Goal: Task Accomplishment & Management: Complete application form

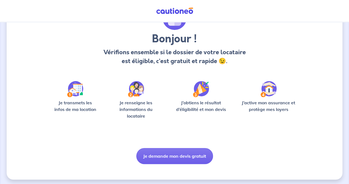
scroll to position [38, 0]
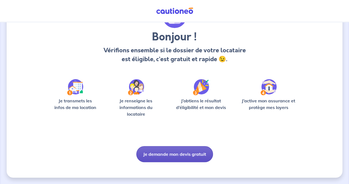
click at [179, 155] on button "Je demande mon devis gratuit" at bounding box center [174, 154] width 77 height 16
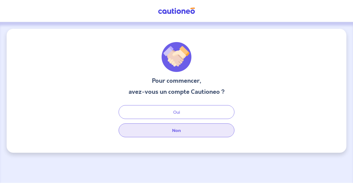
click at [181, 133] on button "Non" at bounding box center [177, 130] width 116 height 14
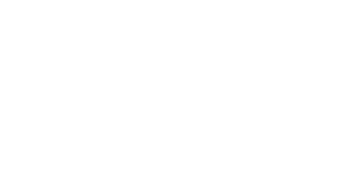
select select "FR"
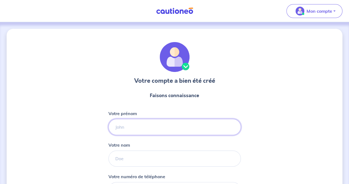
click at [165, 128] on input "Votre prénom" at bounding box center [174, 127] width 133 height 16
type input "[PERSON_NAME]"
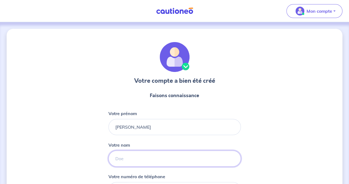
type input "Chakarian"
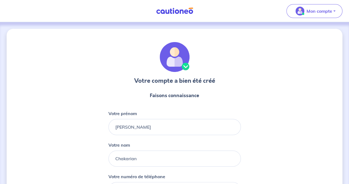
type input "06 20 98 74 22"
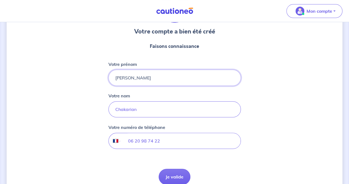
scroll to position [76, 0]
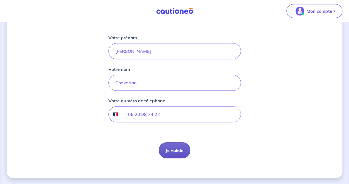
click at [174, 148] on button "Je valide" at bounding box center [175, 150] width 32 height 16
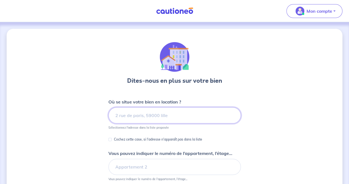
click at [167, 114] on input at bounding box center [174, 115] width 133 height 16
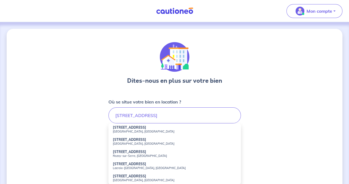
click at [152, 142] on small "[GEOGRAPHIC_DATA], [GEOGRAPHIC_DATA]" at bounding box center [175, 143] width 124 height 4
type input "[STREET_ADDRESS]"
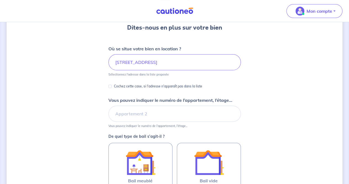
scroll to position [55, 0]
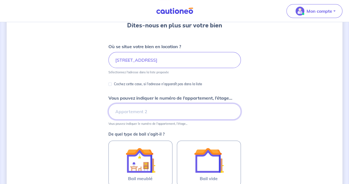
click at [132, 110] on input "Vous pouvez indiquer le numéro de l’appartement, l’étage..." at bounding box center [174, 111] width 133 height 16
click at [278, 105] on div "Dites-nous en plus sur votre bien Où se situe votre bien en location ? [STREET_…" at bounding box center [175, 117] width 336 height 289
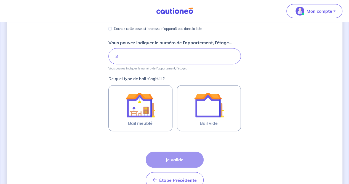
scroll to position [83, 0]
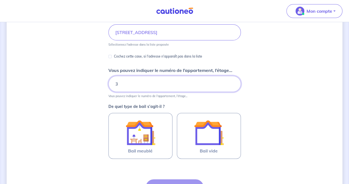
click at [172, 89] on input "3" at bounding box center [174, 84] width 133 height 16
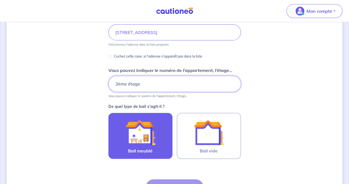
type input "3ème étage"
click at [148, 128] on img at bounding box center [141, 132] width 30 height 30
click at [0, 0] on input "Bail meublé" at bounding box center [0, 0] width 0 height 0
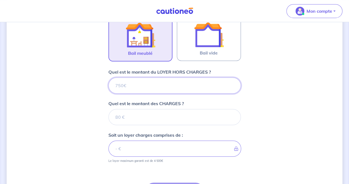
scroll to position [193, 0]
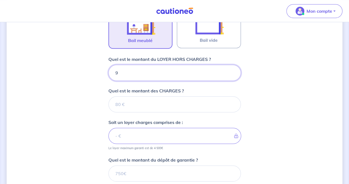
type input "93"
type input "935"
type input "935.13"
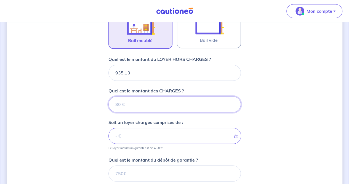
click at [133, 107] on input "Quel est le montant des CHARGES ?" at bounding box center [174, 104] width 133 height 16
type input "135"
type input "1070.13"
type input "135"
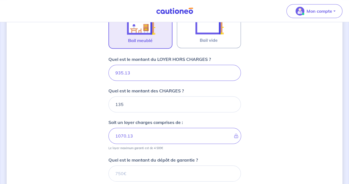
click at [255, 100] on div "Dites-nous en plus sur votre bien Où se situe votre bien en location ? [STREET_…" at bounding box center [175, 49] width 336 height 428
click at [145, 71] on input "935.13" at bounding box center [174, 73] width 133 height 16
click at [118, 71] on input "935.13" at bounding box center [174, 73] width 133 height 16
type input "35.13"
type input "170.13"
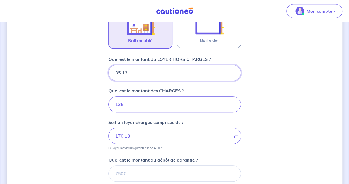
type input "835.13"
type input "970.13"
click at [251, 106] on div "Dites-nous en plus sur votre bien Où se situe votre bien en location ? [STREET_…" at bounding box center [175, 49] width 336 height 428
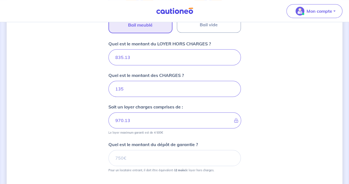
scroll to position [221, 0]
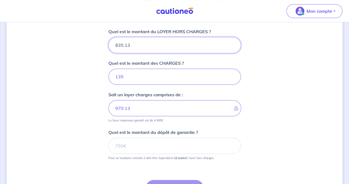
click at [148, 48] on input "835.13" at bounding box center [174, 45] width 133 height 16
type input "835"
type input "970"
type input "835"
click at [272, 98] on div "Dites-nous en plus sur votre bien Où se situe votre bien en location ? [STREET_…" at bounding box center [175, 22] width 336 height 428
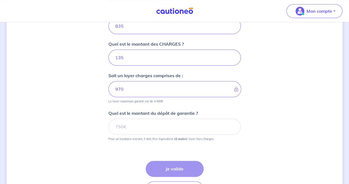
scroll to position [248, 0]
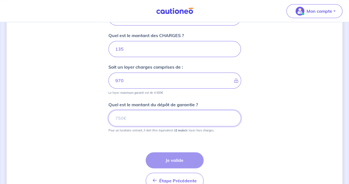
click at [166, 119] on input "Quel est le montant du dépôt de garantie ?" at bounding box center [174, 118] width 133 height 16
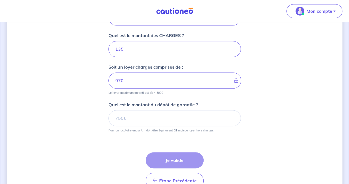
scroll to position [221, 0]
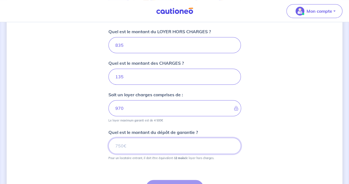
click at [143, 143] on input "Quel est le montant du dépôt de garantie ?" at bounding box center [174, 145] width 133 height 16
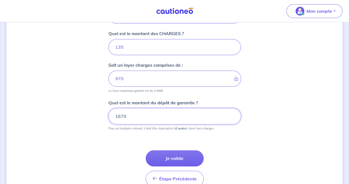
scroll to position [276, 0]
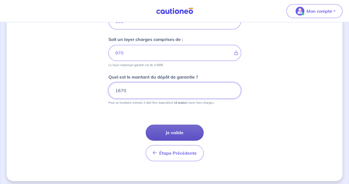
type input "1670"
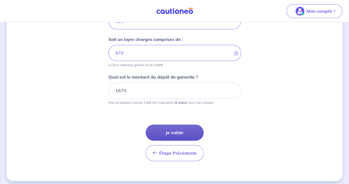
click at [182, 131] on button "Je valide" at bounding box center [175, 132] width 58 height 16
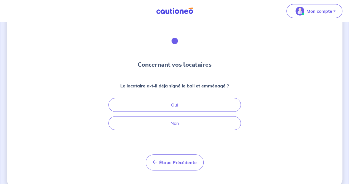
scroll to position [24, 0]
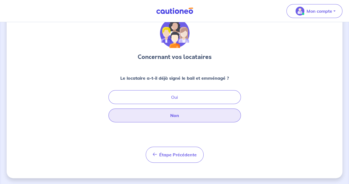
click at [184, 115] on button "Non" at bounding box center [174, 115] width 133 height 14
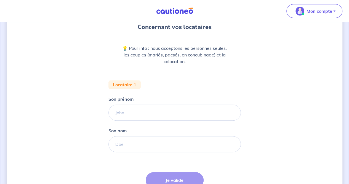
scroll to position [55, 0]
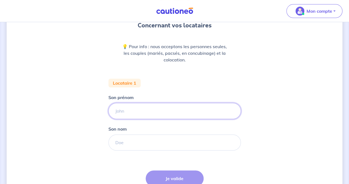
click at [164, 110] on input "Son prénom" at bounding box center [174, 111] width 133 height 16
type input "Lola"
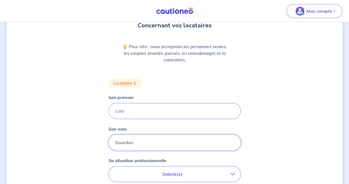
scroll to position [138, 0]
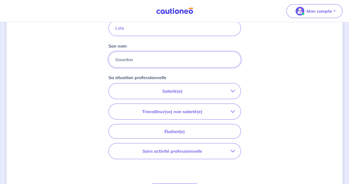
type input "Gourdon"
click at [177, 94] on button "Salarié(e)" at bounding box center [175, 90] width 132 height 15
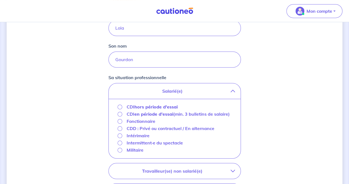
click at [290, 116] on div "Concernant vos locataires 💡 Pour info : nous acceptons les personnes seules, le…" at bounding box center [175, 95] width 336 height 408
click at [226, 86] on button "Salarié(e)" at bounding box center [175, 90] width 132 height 15
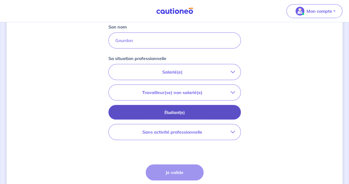
scroll to position [166, 0]
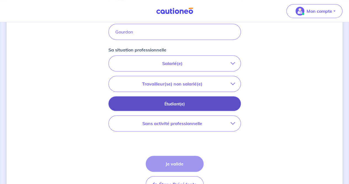
click at [198, 102] on p "Étudiant(e)" at bounding box center [174, 104] width 119 height 6
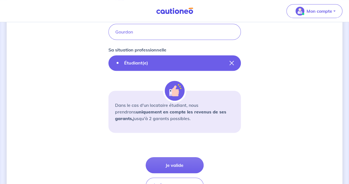
click at [232, 62] on icon "button" at bounding box center [232, 63] width 4 height 4
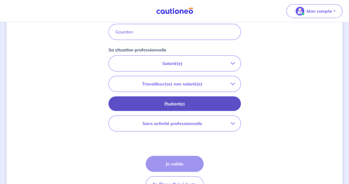
click at [191, 106] on p "Étudiant(e)" at bounding box center [174, 104] width 119 height 6
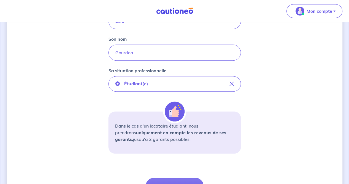
scroll to position [173, 0]
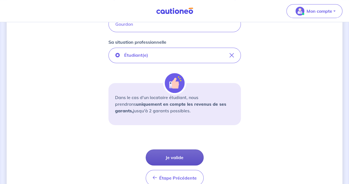
click at [179, 153] on button "Je valide" at bounding box center [175, 157] width 58 height 16
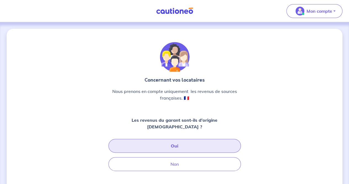
click at [176, 139] on button "Oui" at bounding box center [174, 146] width 133 height 14
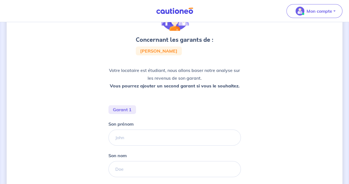
scroll to position [55, 0]
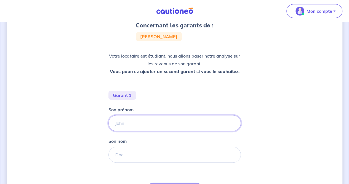
click at [137, 122] on input "Son prénom" at bounding box center [174, 123] width 133 height 16
type input "Guy"
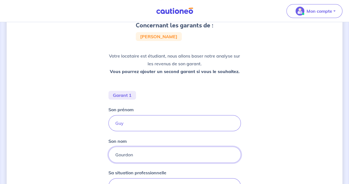
scroll to position [138, 0]
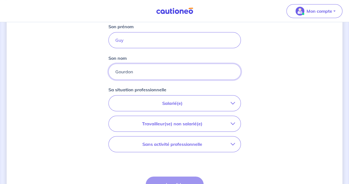
type input "Gourdon"
click at [172, 122] on p "Travailleur(se) non salarié(e)" at bounding box center [172, 123] width 116 height 7
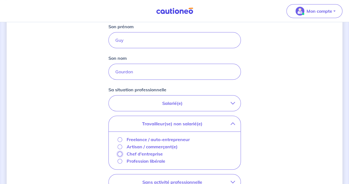
click at [119, 154] on input "Chef d'entreprise" at bounding box center [120, 153] width 5 height 5
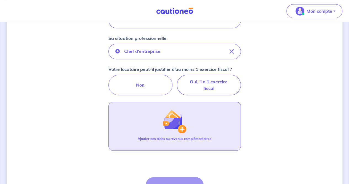
scroll to position [193, 0]
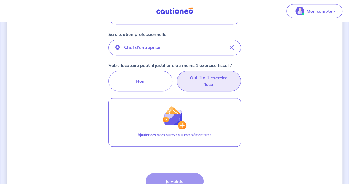
click at [200, 78] on label "Oui, il a 1 exercice fiscal" at bounding box center [209, 81] width 64 height 20
click at [176, 74] on input "Oui, il a 1 exercice fiscal" at bounding box center [175, 73] width 4 height 4
radio input "true"
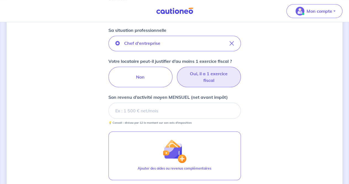
scroll to position [248, 0]
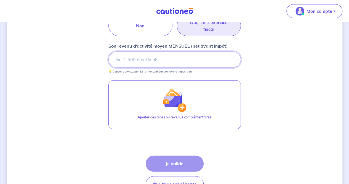
click at [145, 57] on input "Son revenu d’activité moyen MENSUEL (net avant impôt)" at bounding box center [174, 59] width 133 height 16
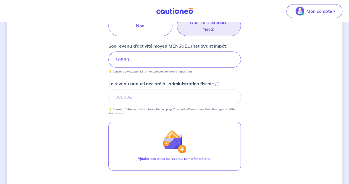
click at [262, 86] on div "Concernant les garants de : [PERSON_NAME] Votre locataire est étudiant, nous al…" at bounding box center [175, 16] width 336 height 473
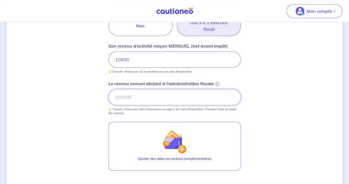
click at [140, 98] on input "Le revenu annuel déclaré à l'administration fiscale i" at bounding box center [174, 97] width 133 height 16
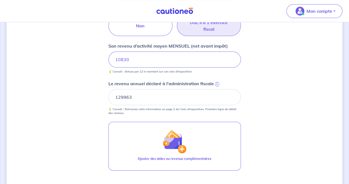
click at [266, 95] on div "Concernant les garants de : [PERSON_NAME] Votre locataire est étudiant, nous al…" at bounding box center [175, 16] width 336 height 473
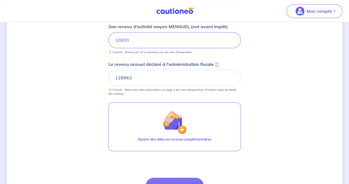
scroll to position [276, 0]
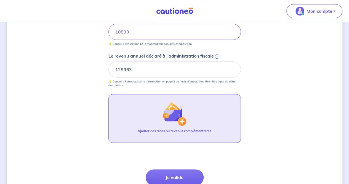
click at [197, 122] on button "Ajouter des aides ou revenus complémentaires" at bounding box center [174, 118] width 133 height 49
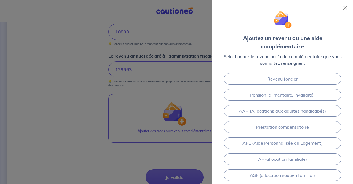
click at [95, 72] on div at bounding box center [176, 92] width 353 height 184
click at [344, 8] on button "Close" at bounding box center [345, 7] width 9 height 9
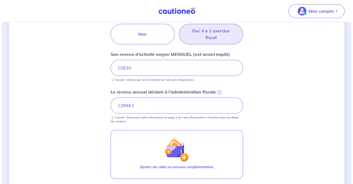
scroll to position [248, 0]
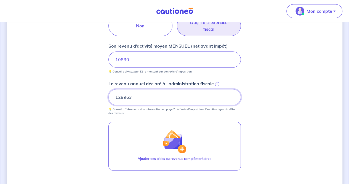
drag, startPoint x: 140, startPoint y: 93, endPoint x: 102, endPoint y: 88, distance: 38.1
click at [102, 88] on div "Concernant les garants de : [PERSON_NAME] Votre locataire est étudiant, nous al…" at bounding box center [175, 16] width 336 height 473
type input "68402"
click at [143, 57] on input "10830" at bounding box center [174, 59] width 133 height 16
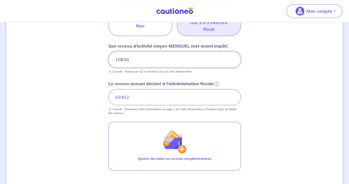
click at [143, 57] on input "10830" at bounding box center [174, 59] width 133 height 16
click at [100, 75] on div "Concernant les garants de : [PERSON_NAME] Votre locataire est étudiant, nous al…" at bounding box center [175, 16] width 336 height 473
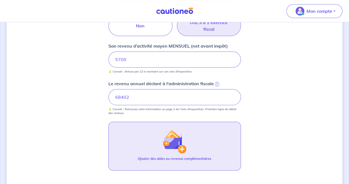
click at [172, 129] on img "button" at bounding box center [175, 141] width 24 height 24
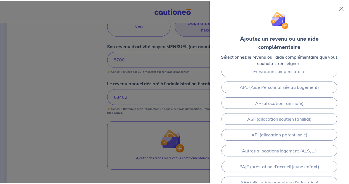
scroll to position [0, 0]
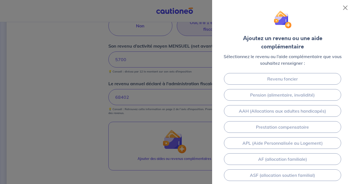
click at [74, 80] on div at bounding box center [176, 92] width 353 height 184
drag, startPoint x: 79, startPoint y: 108, endPoint x: 116, endPoint y: 83, distance: 45.1
click at [80, 108] on div at bounding box center [176, 92] width 353 height 184
click at [343, 8] on button "Close" at bounding box center [345, 7] width 9 height 9
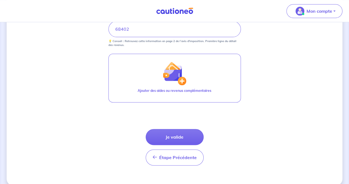
scroll to position [323, 0]
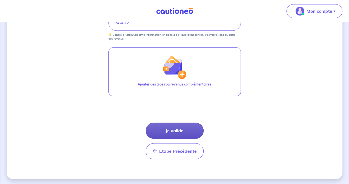
click at [172, 124] on button "Je valide" at bounding box center [175, 130] width 58 height 16
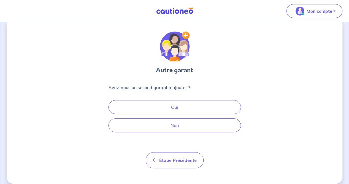
scroll to position [16, 0]
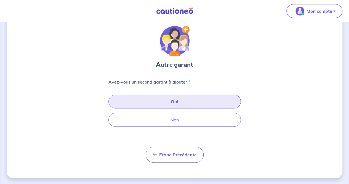
click at [182, 101] on button "Oui" at bounding box center [174, 101] width 133 height 14
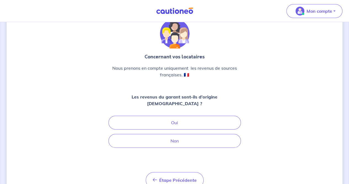
scroll to position [28, 0]
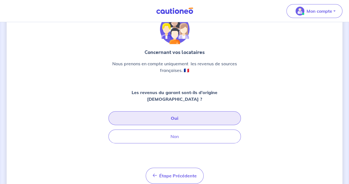
click at [174, 111] on button "Oui" at bounding box center [174, 118] width 133 height 14
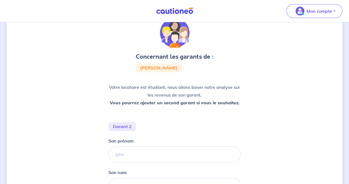
scroll to position [55, 0]
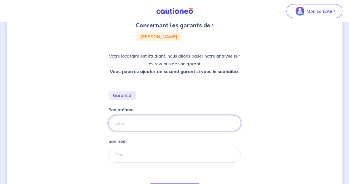
click at [145, 117] on input "Son prénom" at bounding box center [174, 123] width 133 height 16
type input "[PERSON_NAME]"
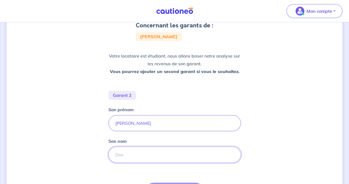
type input "B"
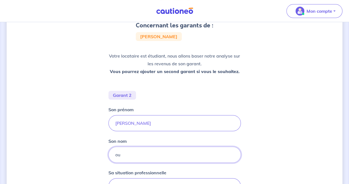
type input "o"
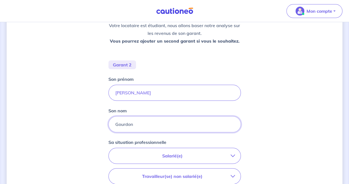
scroll to position [138, 0]
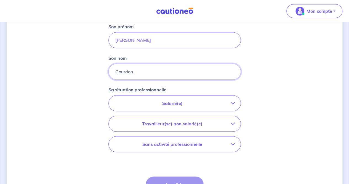
type input "Gourdon"
click at [198, 101] on p "Salarié(e)" at bounding box center [172, 103] width 116 height 7
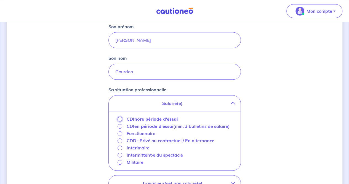
click at [118, 116] on input "CDI hors période d'essai" at bounding box center [120, 118] width 5 height 5
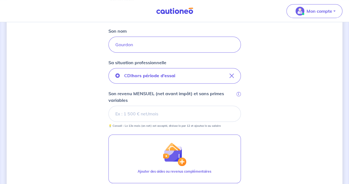
scroll to position [166, 0]
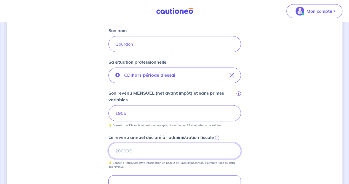
click at [133, 144] on input "Le revenu annuel déclaré à l'administration fiscale i" at bounding box center [174, 150] width 133 height 16
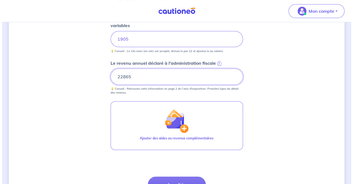
scroll to position [248, 0]
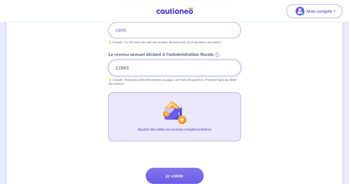
type input "22865"
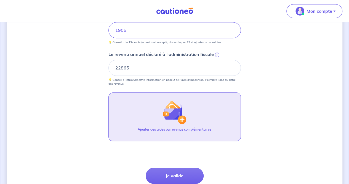
click at [148, 125] on button "Ajouter des aides ou revenus complémentaires" at bounding box center [174, 116] width 133 height 49
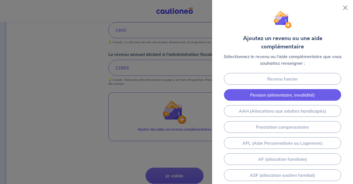
click at [252, 89] on link "Pension (alimentaire, invalidité)" at bounding box center [283, 95] width 118 height 12
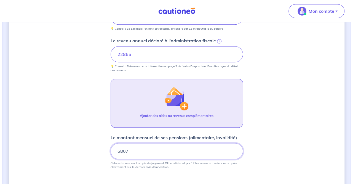
scroll to position [273, 0]
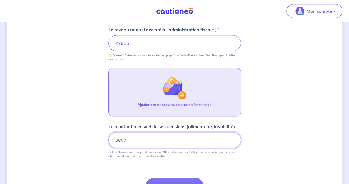
type input "6807"
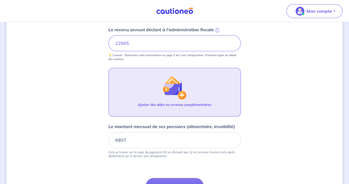
click at [196, 97] on button "Ajouter des aides ou revenus complémentaires" at bounding box center [174, 92] width 133 height 49
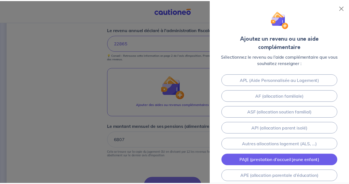
scroll to position [55, 0]
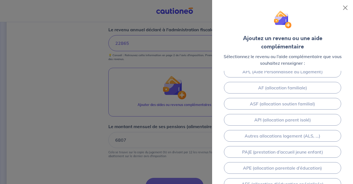
click at [63, 108] on div at bounding box center [176, 92] width 353 height 184
click at [343, 6] on button "Close" at bounding box center [345, 7] width 9 height 9
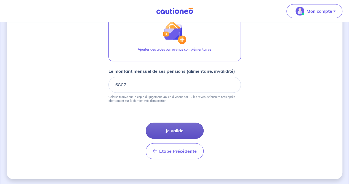
click at [181, 130] on button "Je valide" at bounding box center [175, 130] width 58 height 16
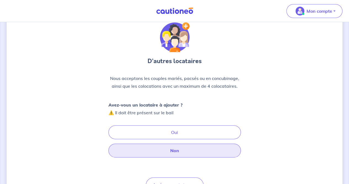
scroll to position [28, 0]
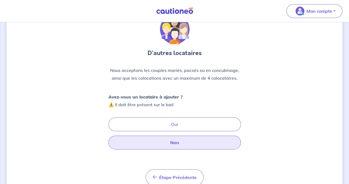
click at [169, 141] on button "Non" at bounding box center [174, 142] width 133 height 14
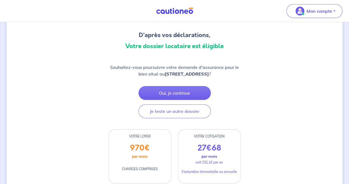
scroll to position [41, 0]
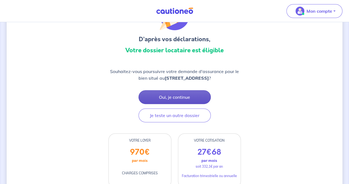
click at [180, 103] on button "Oui, je continue" at bounding box center [175, 97] width 72 height 14
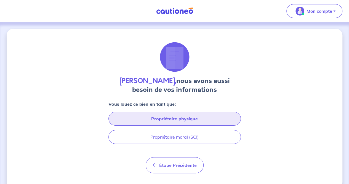
click at [191, 120] on button "Propriétaire physique" at bounding box center [174, 119] width 133 height 14
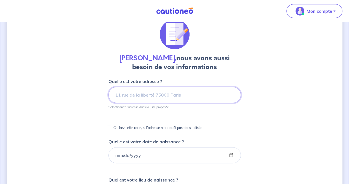
scroll to position [28, 0]
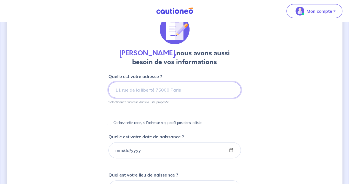
click at [162, 92] on input at bounding box center [174, 90] width 133 height 16
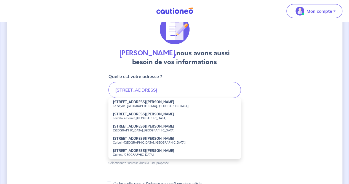
click at [150, 129] on small "[GEOGRAPHIC_DATA], [GEOGRAPHIC_DATA]" at bounding box center [175, 130] width 124 height 4
type input "[STREET_ADDRESS][PERSON_NAME]"
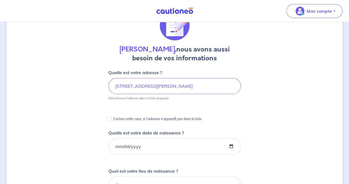
scroll to position [55, 0]
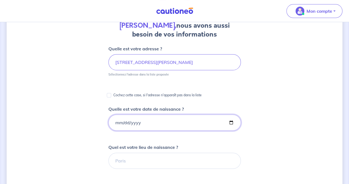
click at [143, 122] on input "Quelle est votre date de naissance ?" at bounding box center [174, 122] width 133 height 16
type input "[DATE]"
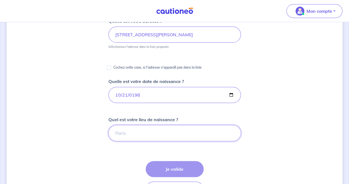
click at [139, 127] on input "Quel est votre lieu de naissance ?" at bounding box center [174, 133] width 133 height 16
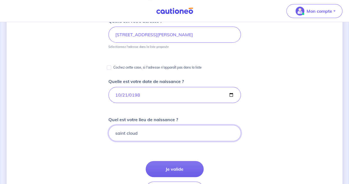
type input "saint cloud"
click at [256, 126] on div "[PERSON_NAME], nous avons aussi besoin de vos informations Quelle est votre adr…" at bounding box center [175, 124] width 336 height 357
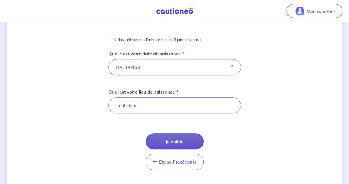
click at [181, 143] on button "Je valide" at bounding box center [175, 141] width 58 height 16
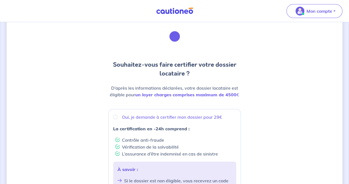
scroll to position [28, 0]
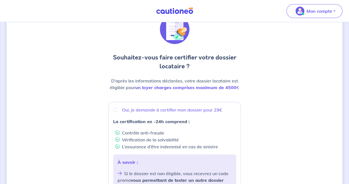
click at [113, 108] on div "Oui, je demande à certifier mon dossier pour 29€" at bounding box center [174, 109] width 123 height 7
radio input "true"
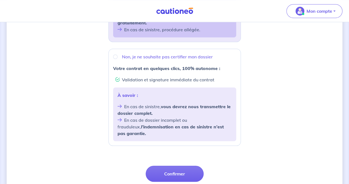
scroll to position [221, 0]
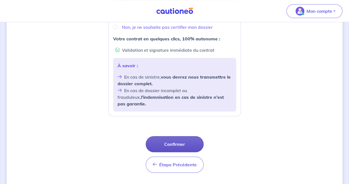
click at [165, 136] on button "Confirmer" at bounding box center [175, 144] width 58 height 16
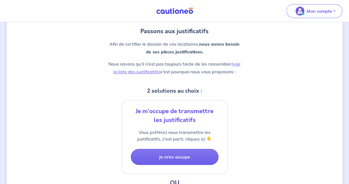
scroll to position [55, 0]
click at [144, 72] on link "(voir la liste des justificatifs)" at bounding box center [176, 67] width 127 height 13
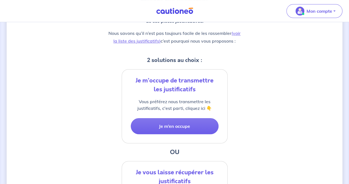
scroll to position [83, 0]
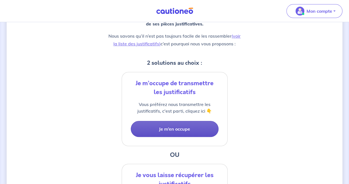
click at [176, 125] on button "Je m’en occupe" at bounding box center [175, 129] width 88 height 16
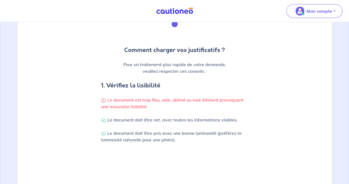
scroll to position [84, 0]
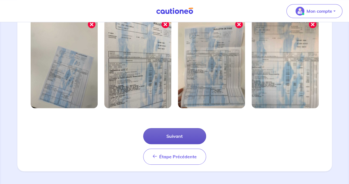
click at [177, 133] on button "Suivant" at bounding box center [174, 136] width 63 height 16
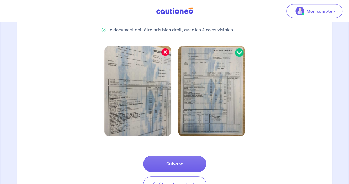
scroll to position [166, 0]
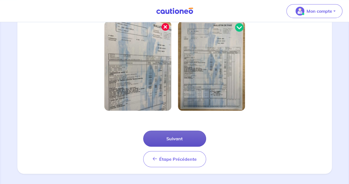
click at [174, 138] on button "Suivant" at bounding box center [174, 138] width 63 height 16
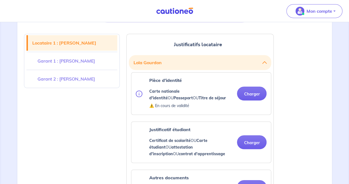
scroll to position [138, 0]
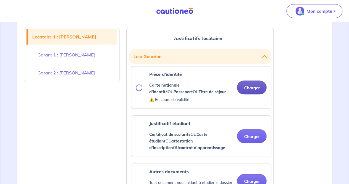
click at [242, 89] on button "Charger" at bounding box center [252, 87] width 30 height 14
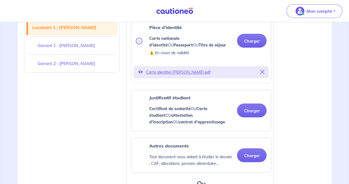
scroll to position [193, 0]
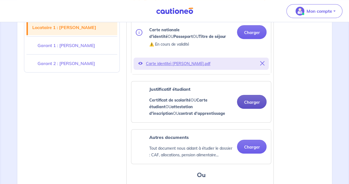
click at [248, 102] on button "Charger" at bounding box center [252, 102] width 30 height 14
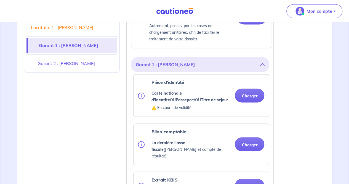
scroll to position [414, 0]
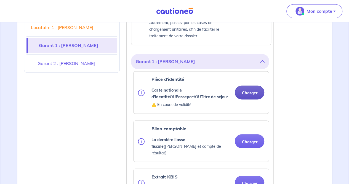
click at [247, 94] on button "Charger" at bounding box center [250, 92] width 30 height 14
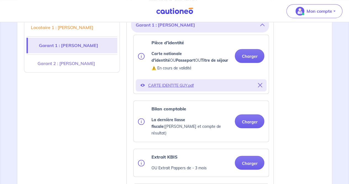
scroll to position [469, 0]
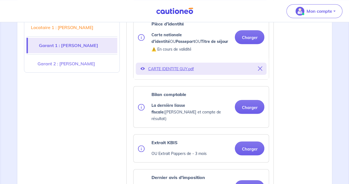
click at [244, 83] on ul "Pièce d’identité Carte nationale d'identité OU Passeport OU Titre de séjour ⚠️ …" at bounding box center [200, 175] width 138 height 318
click at [246, 100] on button "Charger" at bounding box center [250, 107] width 30 height 14
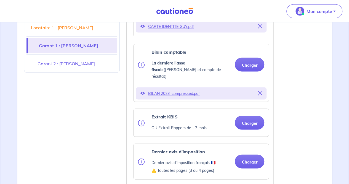
scroll to position [525, 0]
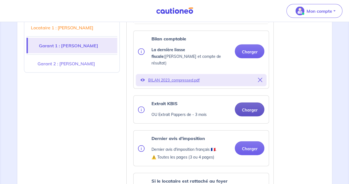
click at [253, 103] on ul "Pièce d’identité Carte nationale d'identité OU Passeport OU Titre de séjour ⚠️ …" at bounding box center [200, 128] width 138 height 335
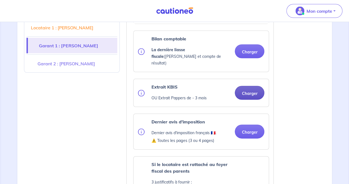
click at [244, 86] on ul "Pièce d’identité Carte nationale d'identité OU Passeport OU Titre de séjour ⚠️ …" at bounding box center [200, 120] width 138 height 318
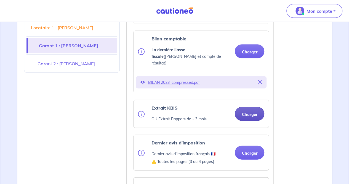
click at [250, 107] on button "Charger" at bounding box center [250, 114] width 30 height 14
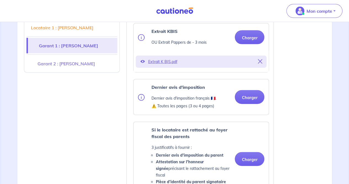
scroll to position [607, 0]
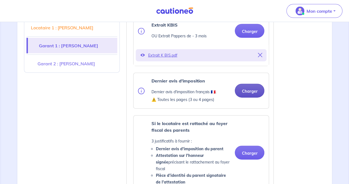
click at [244, 84] on button "Charger" at bounding box center [250, 91] width 30 height 14
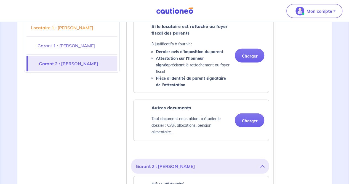
scroll to position [718, 0]
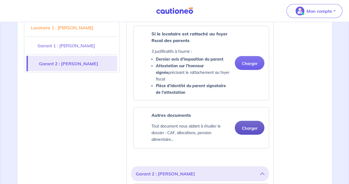
click at [249, 121] on button "Charger" at bounding box center [250, 128] width 30 height 14
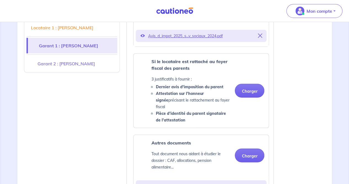
scroll to position [745, 0]
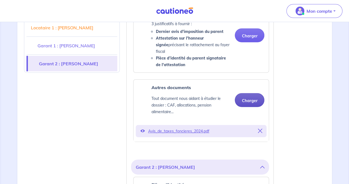
click at [247, 93] on button "Charger" at bounding box center [250, 100] width 30 height 14
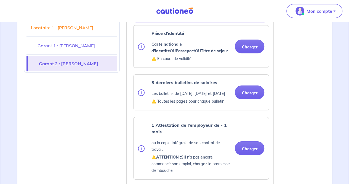
scroll to position [801, 0]
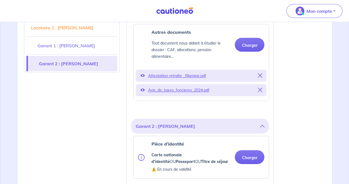
click at [264, 124] on icon "button" at bounding box center [262, 126] width 4 height 4
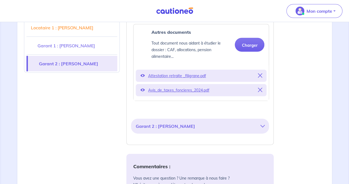
click at [261, 124] on icon "button" at bounding box center [262, 126] width 4 height 4
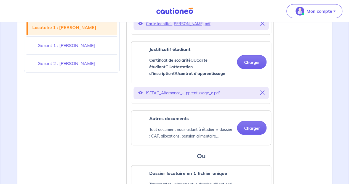
scroll to position [110, 0]
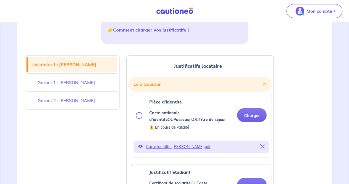
click at [68, 100] on link "Garant 2 : [PERSON_NAME]" at bounding box center [72, 99] width 91 height 15
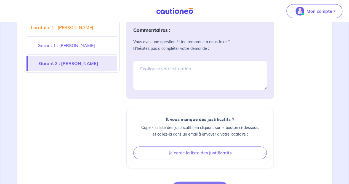
scroll to position [1369, 0]
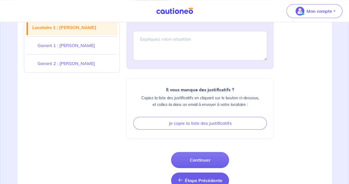
click at [190, 172] on button "Étape Précédente Étape Précédente" at bounding box center [200, 180] width 58 height 16
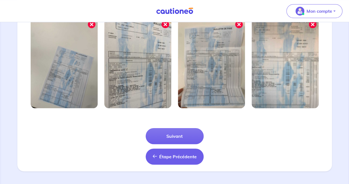
click at [176, 149] on button "Étape Précédente Précédent" at bounding box center [175, 156] width 58 height 16
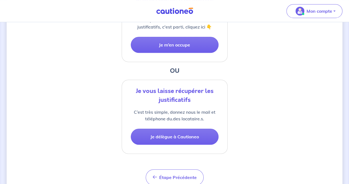
scroll to position [189, 0]
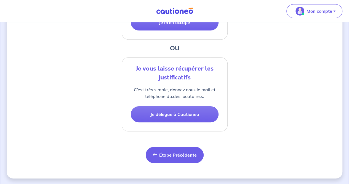
click at [171, 157] on button "Étape Précédente Précédent" at bounding box center [175, 155] width 58 height 16
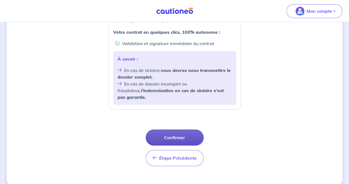
scroll to position [228, 0]
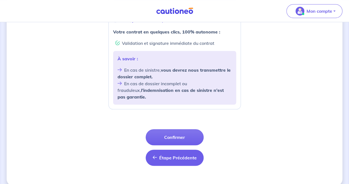
click at [171, 155] on span "Étape Précédente" at bounding box center [178, 158] width 38 height 6
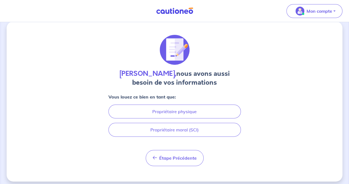
scroll to position [10, 0]
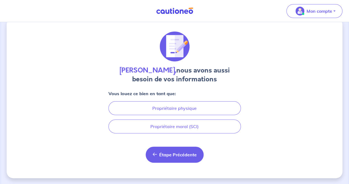
click at [172, 152] on span "Étape Précédente" at bounding box center [178, 155] width 38 height 6
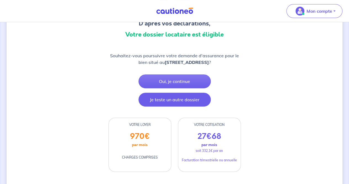
scroll to position [41, 0]
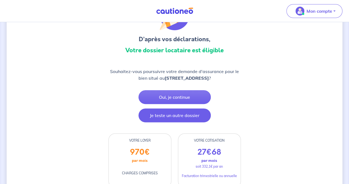
click at [175, 118] on button "Je teste un autre dossier" at bounding box center [175, 115] width 72 height 14
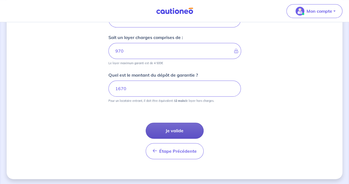
click at [170, 126] on button "Je valide" at bounding box center [175, 130] width 58 height 16
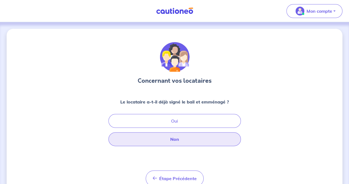
click at [171, 136] on button "Non" at bounding box center [174, 139] width 133 height 14
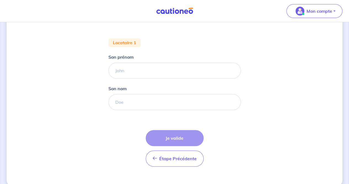
scroll to position [104, 0]
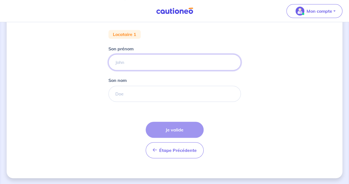
click at [149, 62] on input "Son prénom" at bounding box center [174, 62] width 133 height 16
type input "Lola"
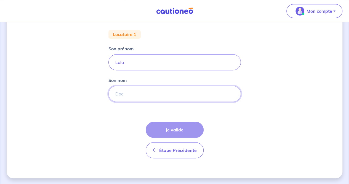
click at [147, 91] on input "Son nom" at bounding box center [174, 94] width 133 height 16
type input "Gourdon"
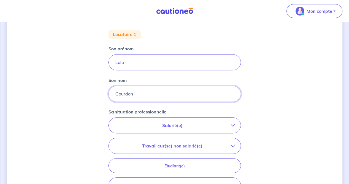
scroll to position [159, 0]
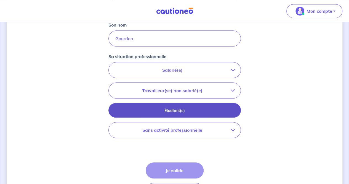
click at [163, 109] on p "Étudiant(e)" at bounding box center [174, 110] width 119 height 6
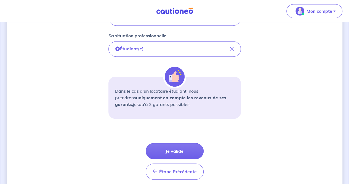
scroll to position [201, 0]
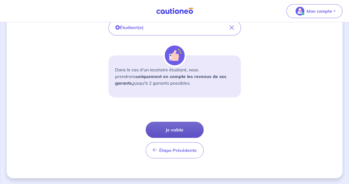
click at [172, 128] on button "Je valide" at bounding box center [175, 129] width 58 height 16
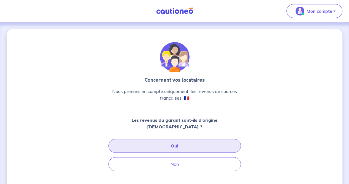
click at [170, 139] on button "Oui" at bounding box center [174, 146] width 133 height 14
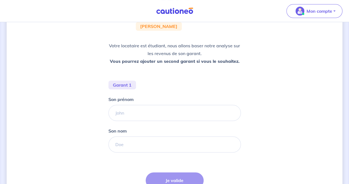
scroll to position [83, 0]
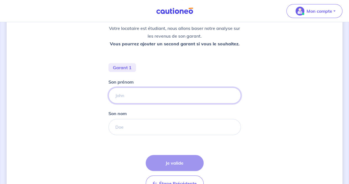
click at [146, 98] on input "Son prénom" at bounding box center [174, 95] width 133 height 16
type input "Guy"
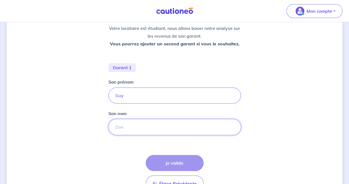
click at [147, 124] on input "Son nom" at bounding box center [174, 127] width 133 height 16
type input "Gourdon"
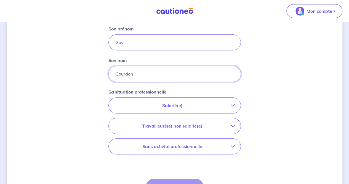
scroll to position [138, 0]
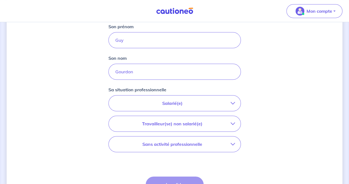
click at [171, 123] on p "Travailleur(se) non salarié(e)" at bounding box center [172, 123] width 116 height 7
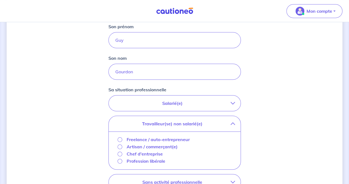
click at [144, 153] on p "Chef d'entreprise" at bounding box center [145, 153] width 36 height 7
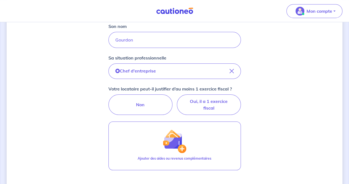
scroll to position [221, 0]
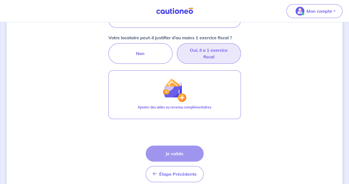
click at [198, 56] on label "Oui, il a 1 exercice fiscal" at bounding box center [209, 53] width 64 height 20
click at [176, 47] on input "Oui, il a 1 exercice fiscal" at bounding box center [175, 45] width 4 height 4
radio input "true"
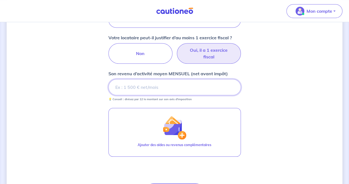
click at [152, 87] on input "Son revenu d’activité moyen MENSUEL (net avant impôt)" at bounding box center [174, 87] width 133 height 16
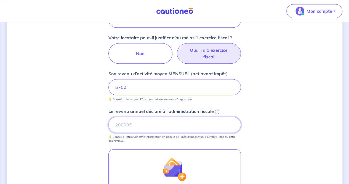
click at [141, 120] on input "Le revenu annuel déclaré à l'administration fiscale i" at bounding box center [174, 124] width 133 height 16
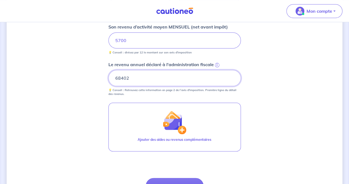
scroll to position [276, 0]
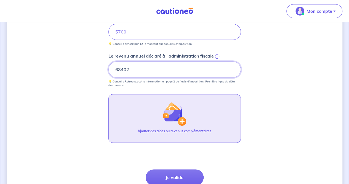
type input "68402"
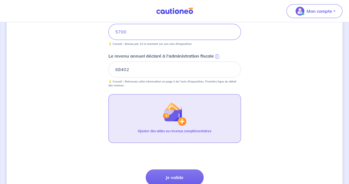
click at [213, 122] on button "Ajouter des aides ou revenus complémentaires" at bounding box center [174, 118] width 133 height 49
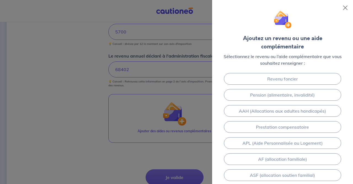
click at [77, 96] on div at bounding box center [176, 92] width 353 height 184
click at [86, 102] on div at bounding box center [176, 92] width 353 height 184
click at [345, 7] on button "Close" at bounding box center [345, 7] width 9 height 9
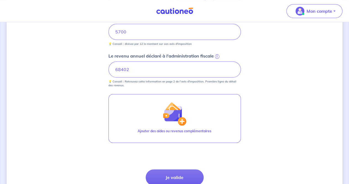
scroll to position [304, 0]
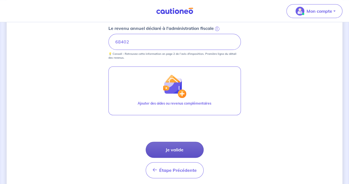
click at [185, 147] on button "Je valide" at bounding box center [175, 149] width 58 height 16
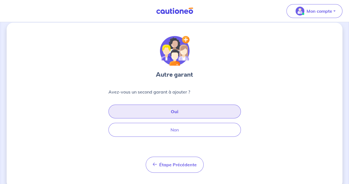
scroll to position [16, 0]
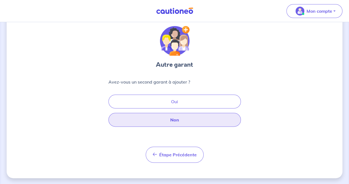
click at [180, 121] on button "Non" at bounding box center [174, 120] width 133 height 14
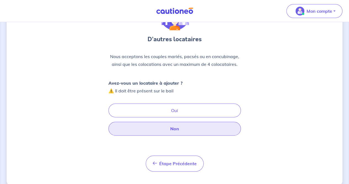
scroll to position [50, 0]
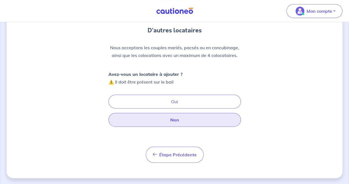
click at [178, 122] on button "Non" at bounding box center [174, 120] width 133 height 14
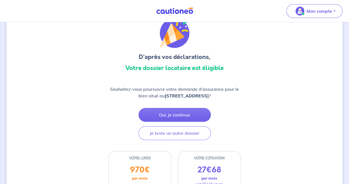
scroll to position [55, 0]
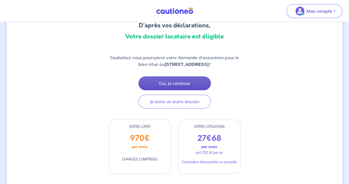
click at [179, 90] on button "Oui, je continue" at bounding box center [175, 83] width 72 height 14
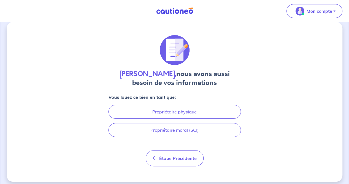
scroll to position [10, 0]
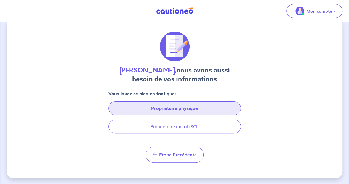
click at [176, 104] on button "Propriétaire physique" at bounding box center [174, 108] width 133 height 14
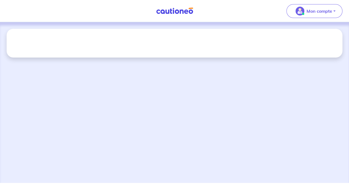
scroll to position [0, 0]
select select "FR"
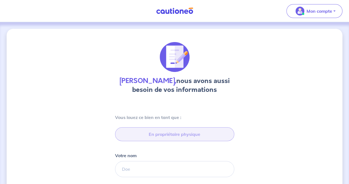
type input "06 20 98 74 22"
type input "[STREET_ADDRESS][PERSON_NAME]"
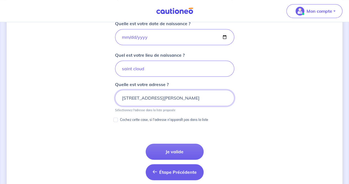
scroll to position [290, 0]
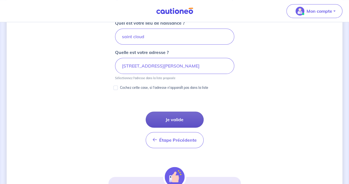
click at [171, 118] on button "Je valide" at bounding box center [175, 119] width 58 height 16
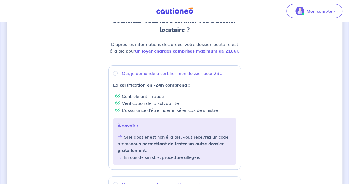
scroll to position [83, 0]
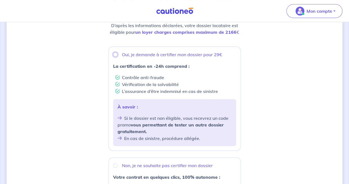
click at [114, 55] on input "Oui, je demande à certifier mon dossier pour 29€" at bounding box center [115, 54] width 4 height 4
radio input "true"
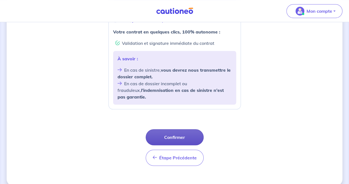
click at [173, 129] on button "Confirmer" at bounding box center [175, 137] width 58 height 16
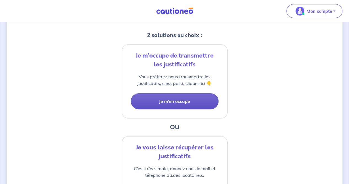
click at [172, 104] on button "Je m’en occupe" at bounding box center [175, 101] width 88 height 16
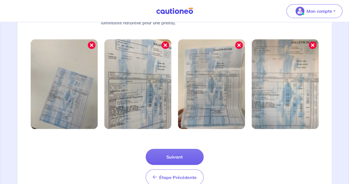
scroll to position [195, 0]
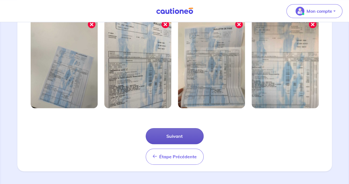
click at [178, 135] on button "Suivant" at bounding box center [175, 136] width 58 height 16
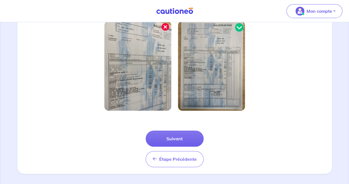
scroll to position [168, 0]
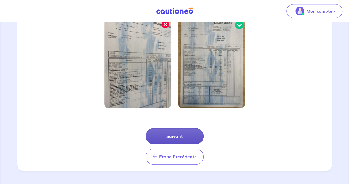
click at [171, 131] on button "Suivant" at bounding box center [175, 136] width 58 height 16
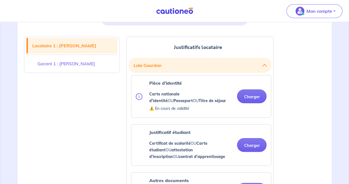
scroll to position [138, 0]
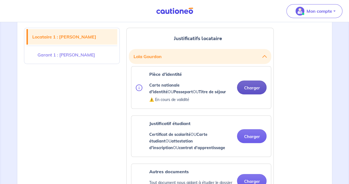
click at [243, 87] on button "Charger" at bounding box center [252, 87] width 30 height 14
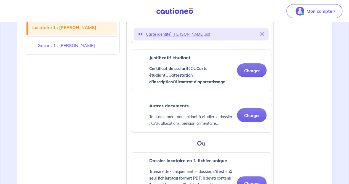
scroll to position [221, 0]
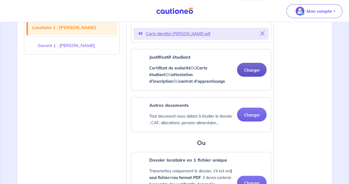
click at [245, 71] on button "Charger" at bounding box center [252, 70] width 30 height 14
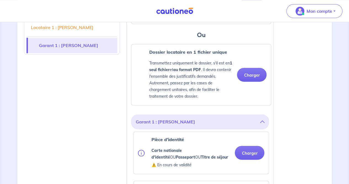
scroll to position [386, 0]
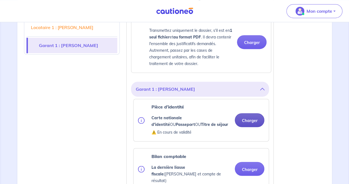
click at [245, 120] on button "Charger" at bounding box center [250, 120] width 30 height 14
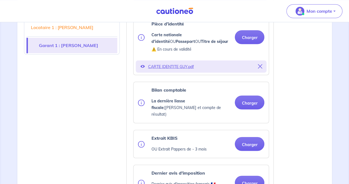
scroll to position [497, 0]
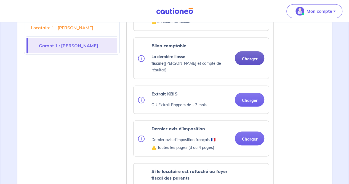
click at [248, 54] on button "Charger" at bounding box center [250, 58] width 30 height 14
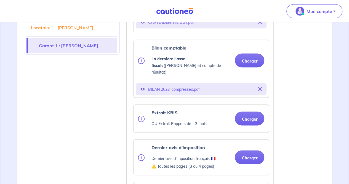
scroll to position [525, 0]
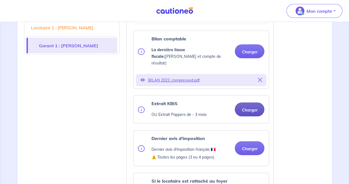
click at [244, 103] on button "Charger" at bounding box center [250, 109] width 30 height 14
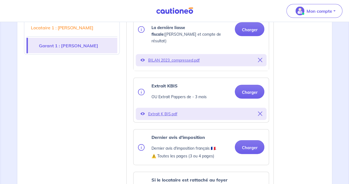
scroll to position [580, 0]
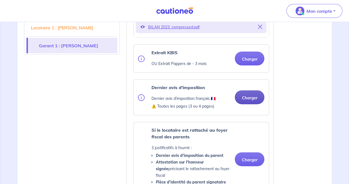
click at [243, 92] on button "Charger" at bounding box center [250, 97] width 30 height 14
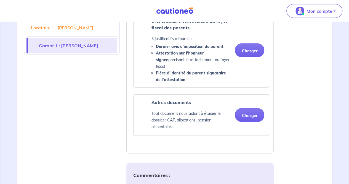
scroll to position [718, 0]
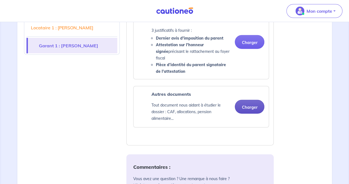
click at [247, 100] on button "Charger" at bounding box center [250, 107] width 30 height 14
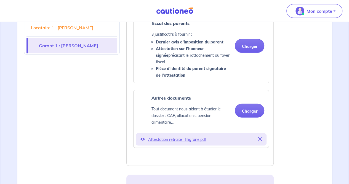
scroll to position [773, 0]
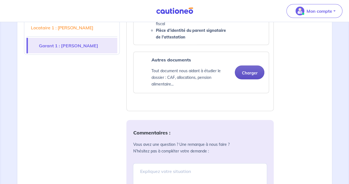
click at [253, 65] on button "Charger" at bounding box center [250, 72] width 30 height 14
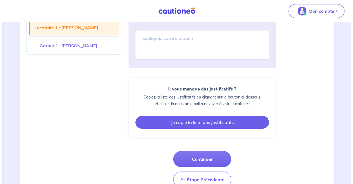
scroll to position [942, 0]
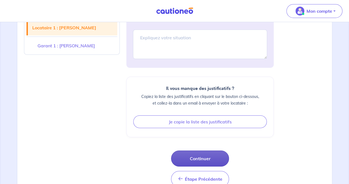
click at [195, 150] on button "Continuer" at bounding box center [200, 158] width 58 height 16
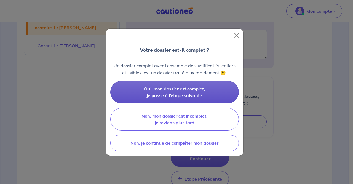
click at [168, 89] on span "Oui, mon dossier est complet, je passe à l’étape suivante" at bounding box center [174, 92] width 61 height 12
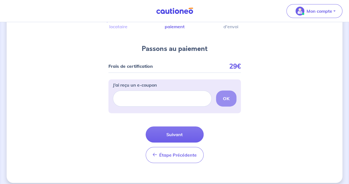
scroll to position [47, 0]
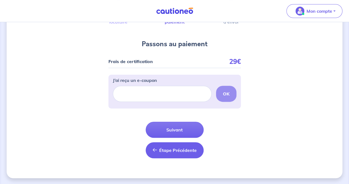
click at [175, 148] on span "Étape Précédente" at bounding box center [178, 150] width 38 height 6
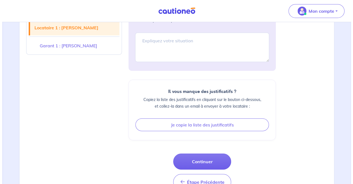
scroll to position [942, 0]
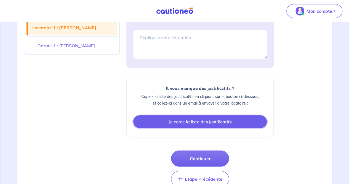
click at [193, 115] on button "Je copie la liste des justificatifs" at bounding box center [200, 121] width 134 height 13
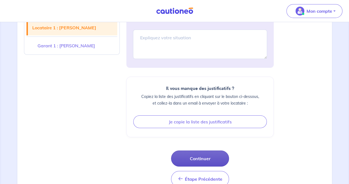
click at [191, 150] on button "Continuer" at bounding box center [200, 158] width 58 height 16
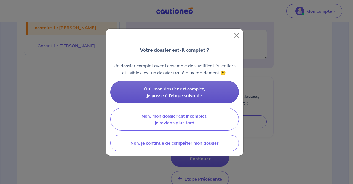
click at [170, 94] on span "Oui, mon dossier est complet, je passe à l’étape suivante" at bounding box center [174, 92] width 61 height 12
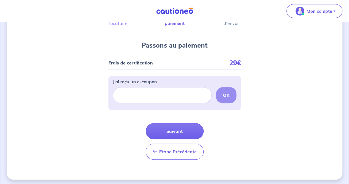
scroll to position [47, 0]
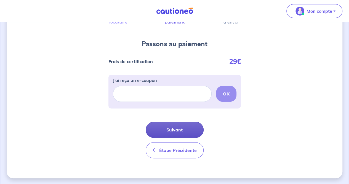
click at [176, 128] on button "Suivant" at bounding box center [175, 129] width 58 height 16
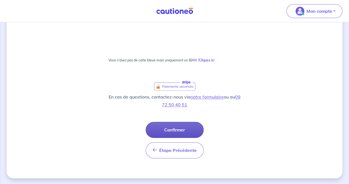
scroll to position [366, 0]
click at [176, 130] on button "Confirmer" at bounding box center [175, 129] width 58 height 16
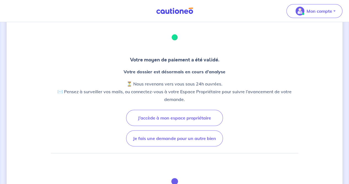
scroll to position [28, 0]
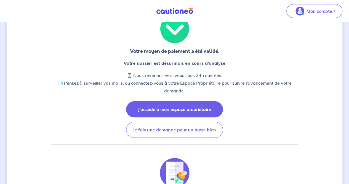
click at [177, 109] on button "J’accède à mon espace propriétaire" at bounding box center [174, 109] width 97 height 16
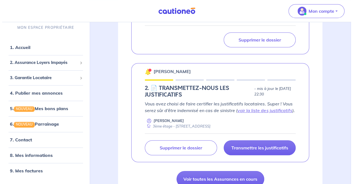
scroll to position [166, 0]
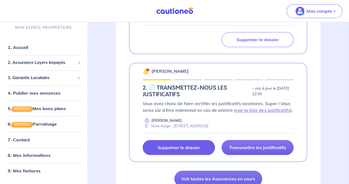
click at [189, 144] on p "Supprimer le dossier" at bounding box center [179, 147] width 43 height 6
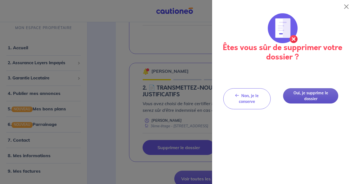
click at [294, 98] on button "Oui, je supprime le dossier" at bounding box center [311, 95] width 55 height 15
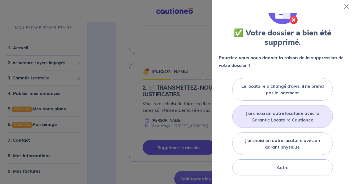
scroll to position [28, 0]
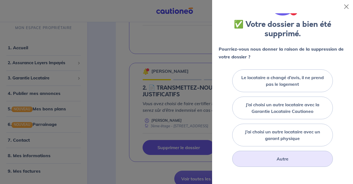
click at [282, 155] on label "Autre" at bounding box center [283, 158] width 12 height 7
click at [0, 0] on input "Autre" at bounding box center [0, 0] width 0 height 0
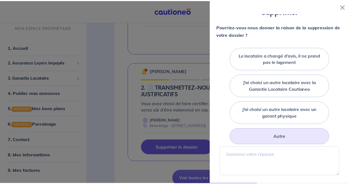
scroll to position [83, 0]
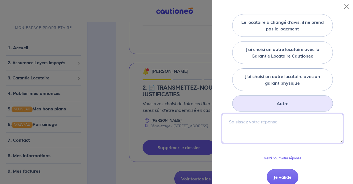
click at [256, 123] on textarea at bounding box center [282, 127] width 121 height 29
type textarea "J'avais mal renseigné le dossier."
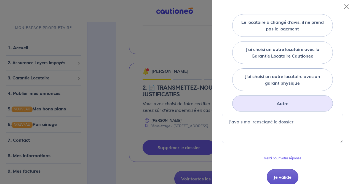
click at [280, 176] on button "Je valide" at bounding box center [283, 177] width 32 height 16
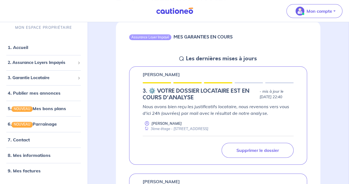
scroll to position [0, 0]
